Goal: Information Seeking & Learning: Learn about a topic

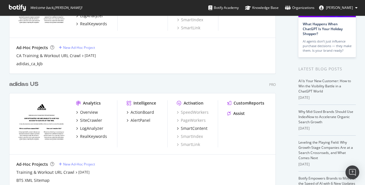
scroll to position [86, 0]
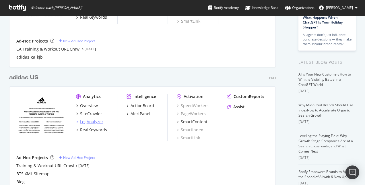
click at [91, 121] on div "LogAnalyzer" at bounding box center [91, 122] width 23 height 6
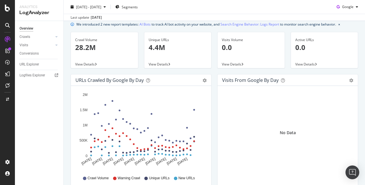
scroll to position [57, 0]
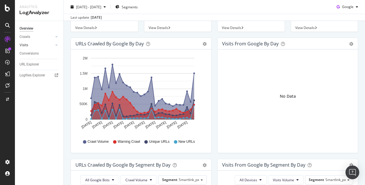
click at [28, 44] on link "Visits" at bounding box center [37, 45] width 34 height 6
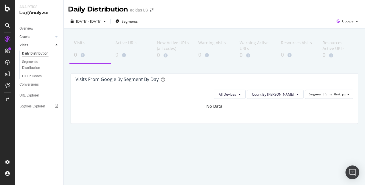
click at [35, 36] on link "Crawls" at bounding box center [37, 37] width 34 height 6
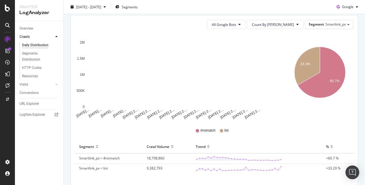
scroll to position [105, 0]
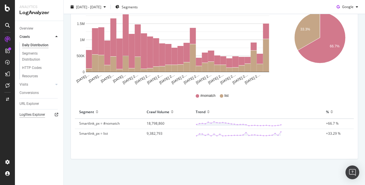
click at [34, 115] on div "Logfiles Explorer" at bounding box center [33, 115] width 26 height 6
click at [32, 103] on div "URL Explorer" at bounding box center [30, 104] width 20 height 6
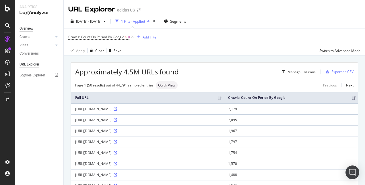
click at [25, 28] on div "Overview" at bounding box center [27, 29] width 14 height 6
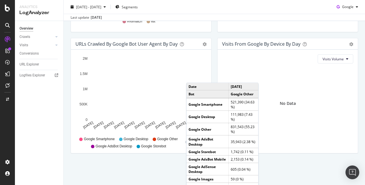
scroll to position [294, 0]
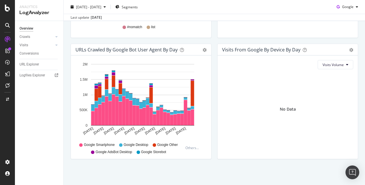
click at [282, 130] on div "No Data" at bounding box center [287, 109] width 131 height 71
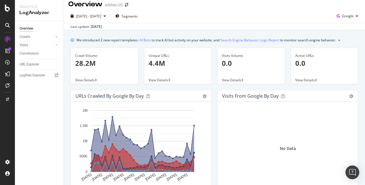
scroll to position [0, 0]
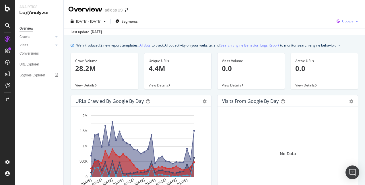
click at [342, 22] on span "Google" at bounding box center [347, 21] width 11 height 5
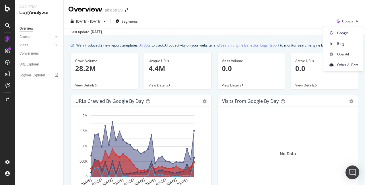
drag, startPoint x: 271, startPoint y: 19, endPoint x: 267, endPoint y: 17, distance: 4.5
click at [270, 19] on div "2025 Jul. 25th - Aug. 23rd Segments Google" at bounding box center [215, 22] width 302 height 11
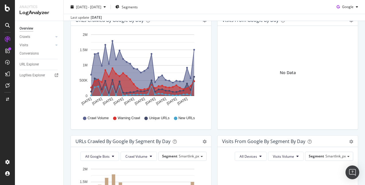
scroll to position [172, 0]
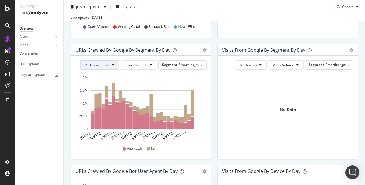
click at [91, 65] on span "All Google Bots" at bounding box center [97, 65] width 24 height 5
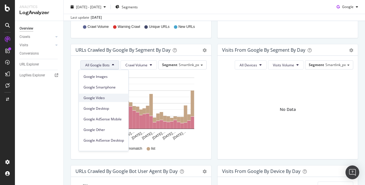
scroll to position [49, 0]
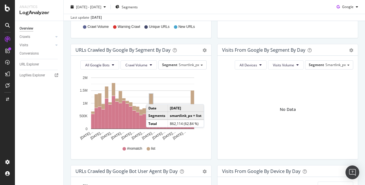
click at [249, 142] on div "No Data" at bounding box center [287, 109] width 131 height 71
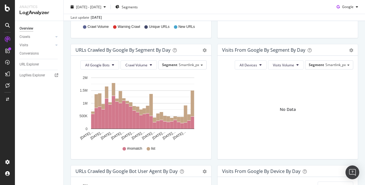
click at [260, 132] on div "No Data" at bounding box center [287, 109] width 131 height 71
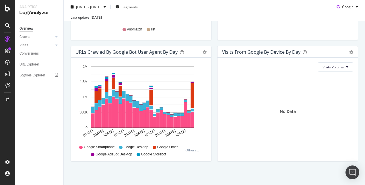
scroll to position [294, 0]
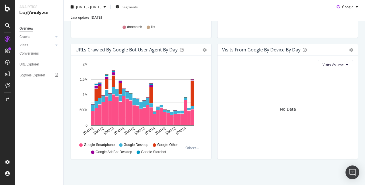
click at [204, 45] on div "URLs Crawled by Google bot User Agent By Day Timeline (by Value) Timeline (by P…" at bounding box center [141, 49] width 140 height 11
click at [193, 71] on span "Timeline (by Percentage)" at bounding box center [184, 72] width 53 height 8
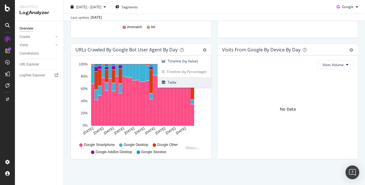
click at [188, 80] on span "Table" at bounding box center [184, 82] width 53 height 8
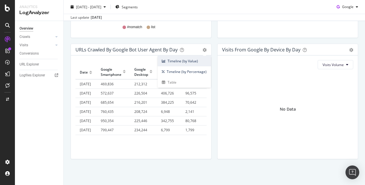
click at [196, 59] on span "Timeline (by Value)" at bounding box center [184, 61] width 53 height 8
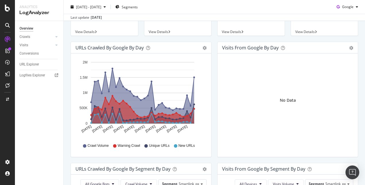
scroll to position [7, 0]
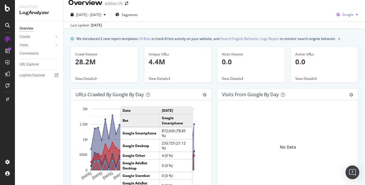
click at [347, 15] on span "Google" at bounding box center [347, 14] width 11 height 5
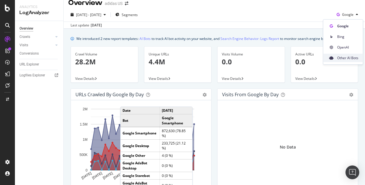
click at [332, 55] on span at bounding box center [331, 58] width 7 height 7
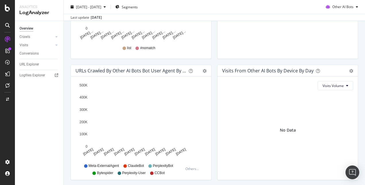
scroll to position [294, 0]
